Goal: Information Seeking & Learning: Learn about a topic

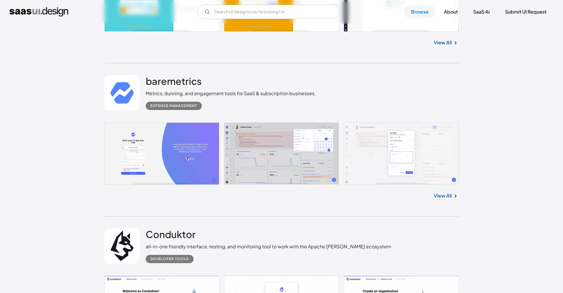
scroll to position [4827, 0]
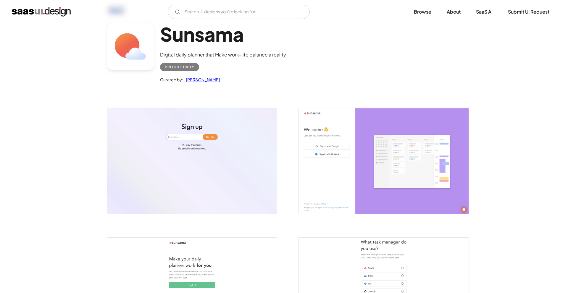
scroll to position [59, 0]
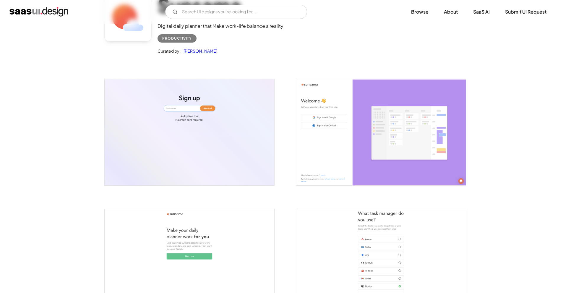
click at [171, 120] on img "open lightbox" at bounding box center [190, 132] width 170 height 106
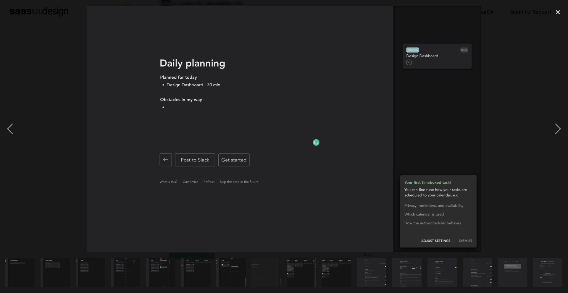
scroll to position [0, 317]
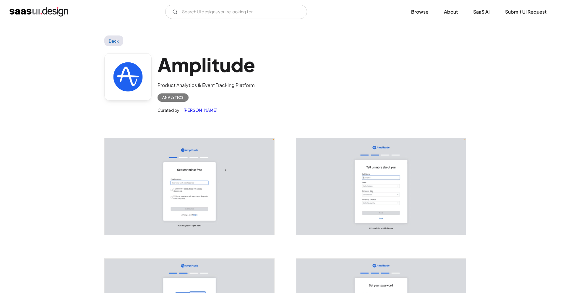
click at [229, 176] on img "open lightbox" at bounding box center [190, 186] width 170 height 97
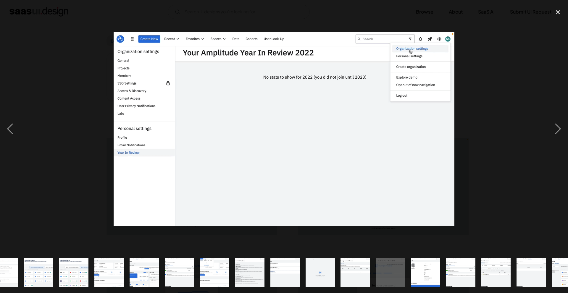
scroll to position [0, 247]
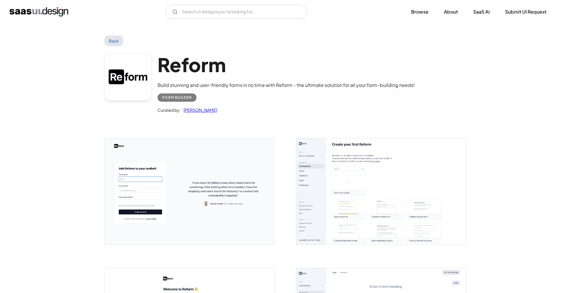
click at [138, 180] on img "open lightbox" at bounding box center [190, 191] width 170 height 106
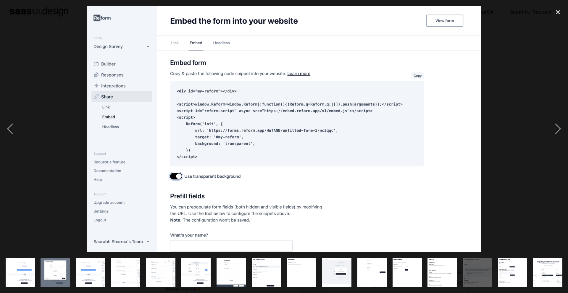
scroll to position [0, 106]
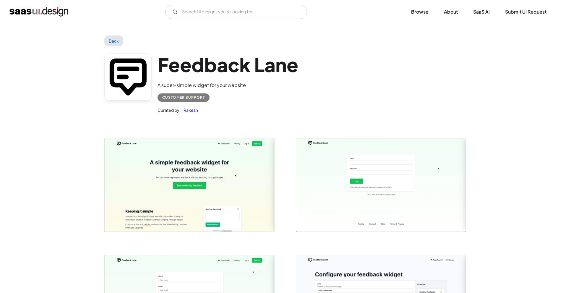
click at [202, 152] on img "open lightbox" at bounding box center [190, 184] width 170 height 93
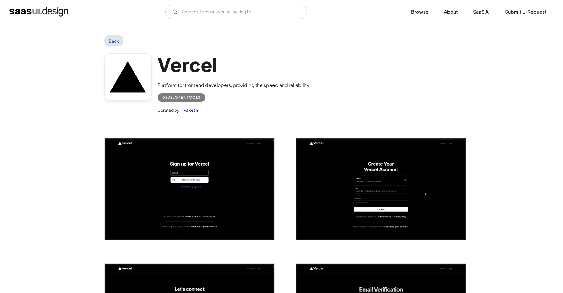
click at [205, 189] on img "open lightbox" at bounding box center [190, 189] width 170 height 102
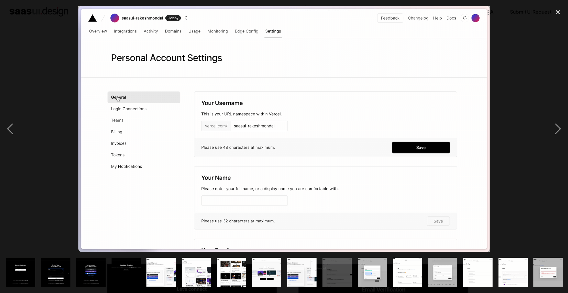
drag, startPoint x: 545, startPoint y: 262, endPoint x: 534, endPoint y: 262, distance: 10.9
click at [545, 263] on img "show item 16 of 23" at bounding box center [547, 272] width 49 height 29
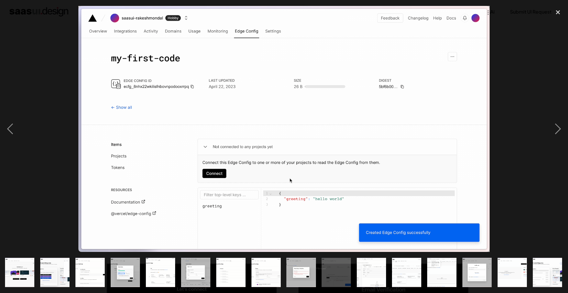
scroll to position [0, 247]
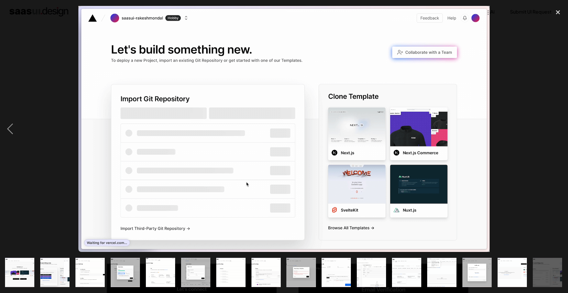
click at [331, 265] on img "show item 17 of 23" at bounding box center [336, 272] width 49 height 29
click at [355, 273] on div "show item 18 of 23" at bounding box center [371, 272] width 35 height 41
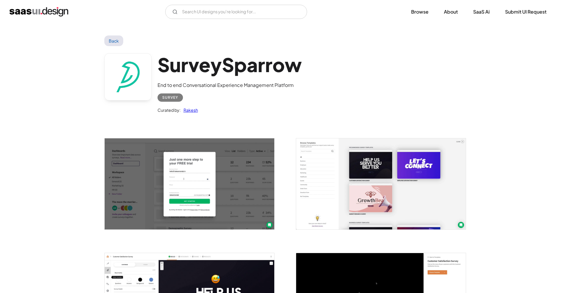
click at [185, 211] on img "open lightbox" at bounding box center [190, 183] width 170 height 91
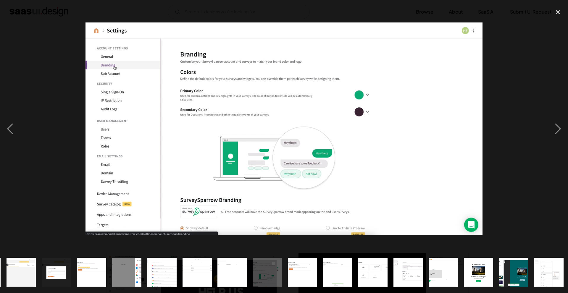
scroll to position [0, 317]
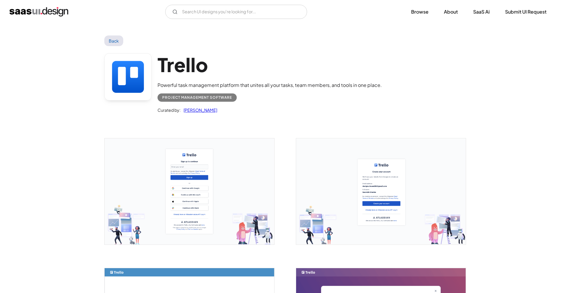
click at [176, 194] on img "open lightbox" at bounding box center [190, 191] width 170 height 106
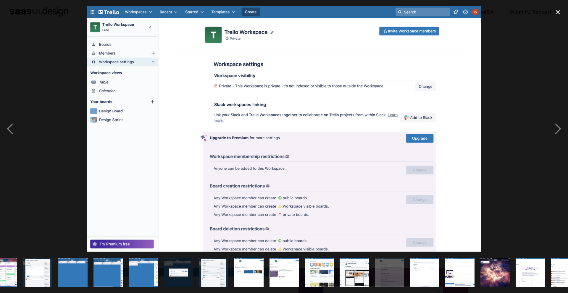
scroll to position [0, 247]
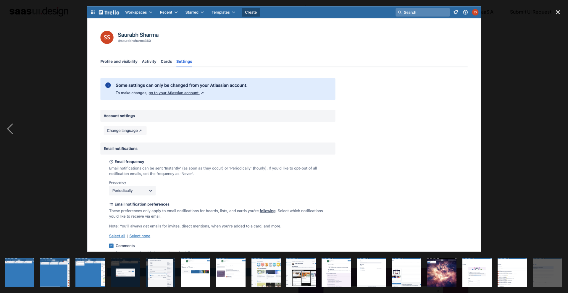
click at [157, 273] on img "show item 12 of 23" at bounding box center [160, 272] width 47 height 29
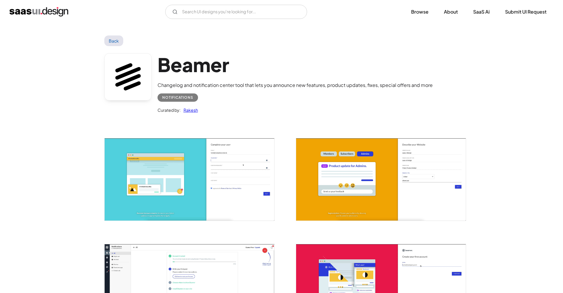
click at [208, 154] on img "open lightbox" at bounding box center [190, 179] width 170 height 82
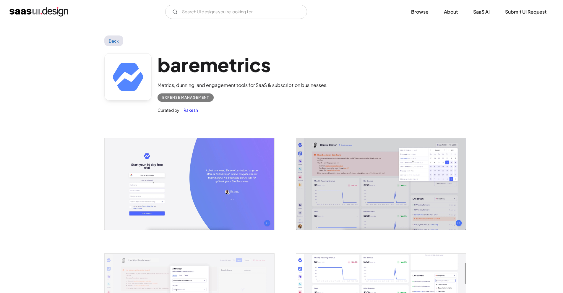
click at [248, 161] on img "open lightbox" at bounding box center [190, 183] width 170 height 91
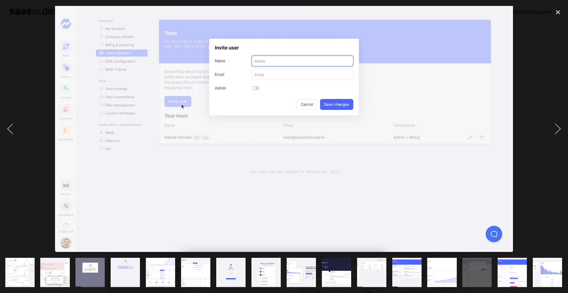
scroll to position [0, 106]
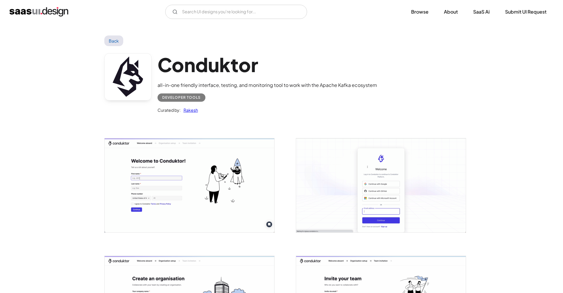
click at [187, 171] on img "open lightbox" at bounding box center [190, 185] width 170 height 94
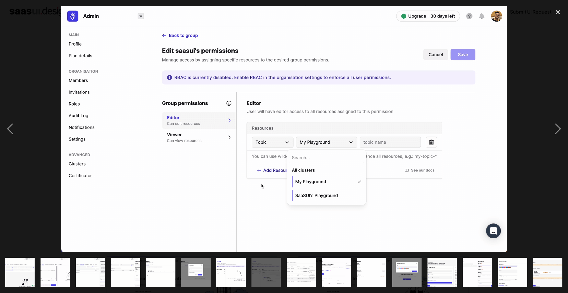
scroll to position [0, 317]
